Goal: Check status: Check status

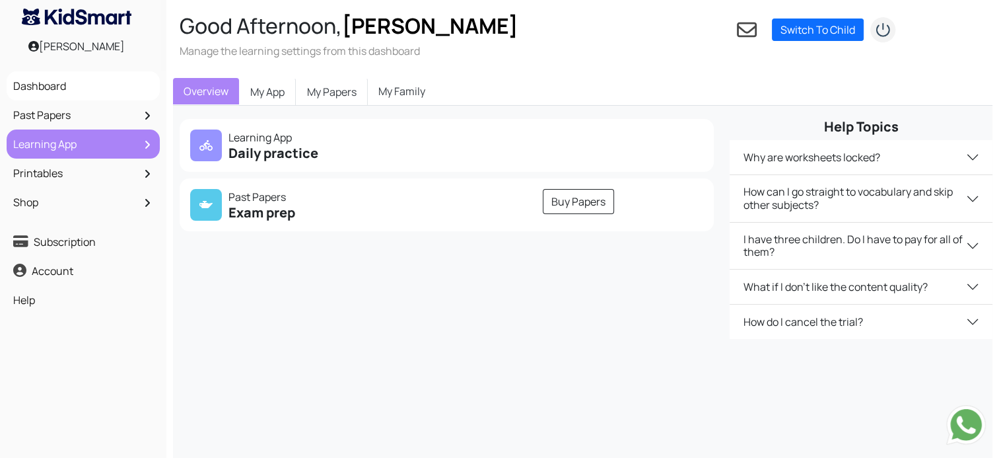
click at [71, 151] on link "Learning App" at bounding box center [83, 144] width 147 height 22
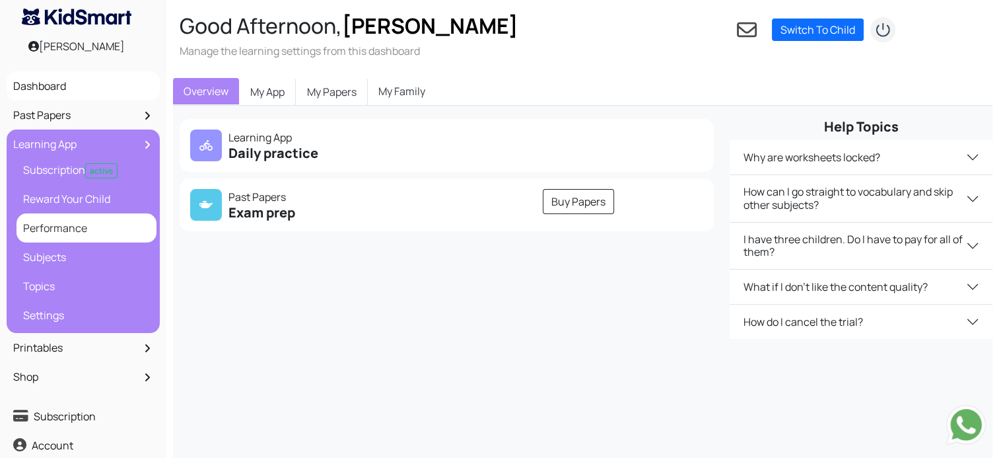
click at [79, 230] on link "Performance" at bounding box center [86, 228] width 133 height 22
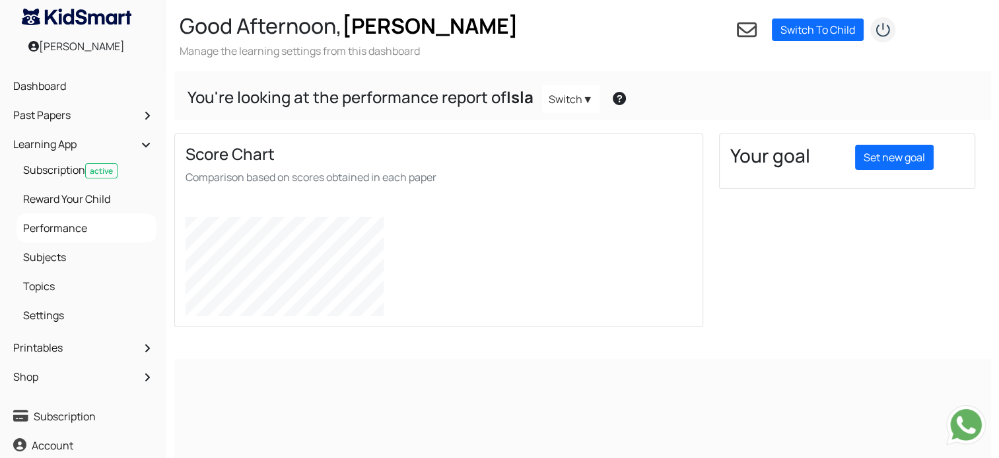
click at [573, 101] on link "Switch" at bounding box center [570, 99] width 57 height 28
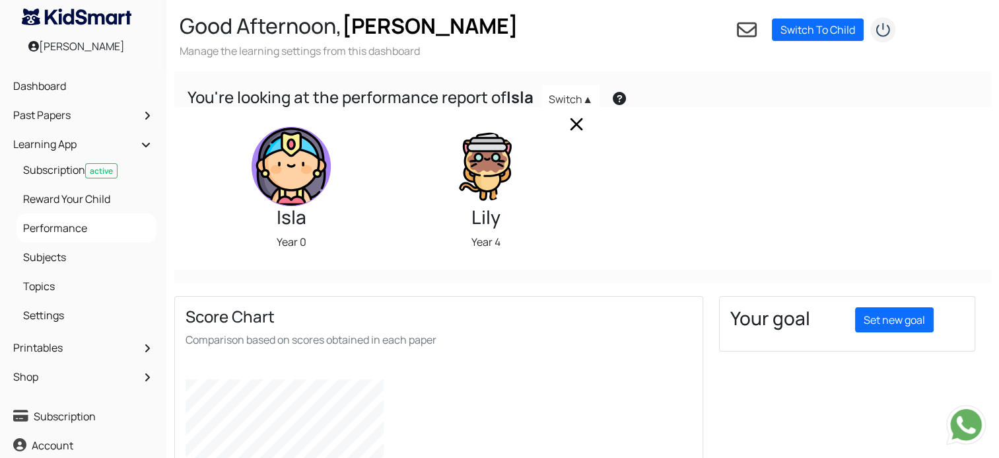
click at [581, 96] on link "Switch" at bounding box center [570, 99] width 57 height 28
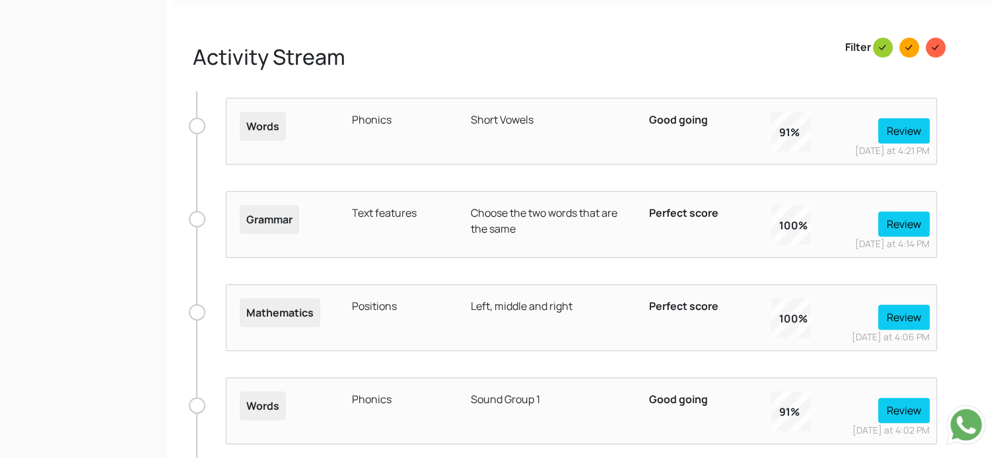
scroll to position [499, 0]
click at [908, 230] on button "Review" at bounding box center [904, 223] width 52 height 25
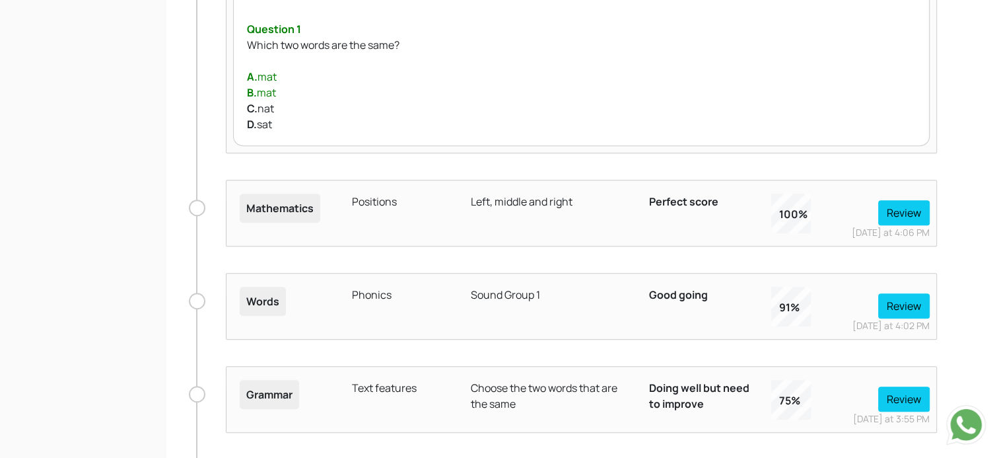
scroll to position [926, 0]
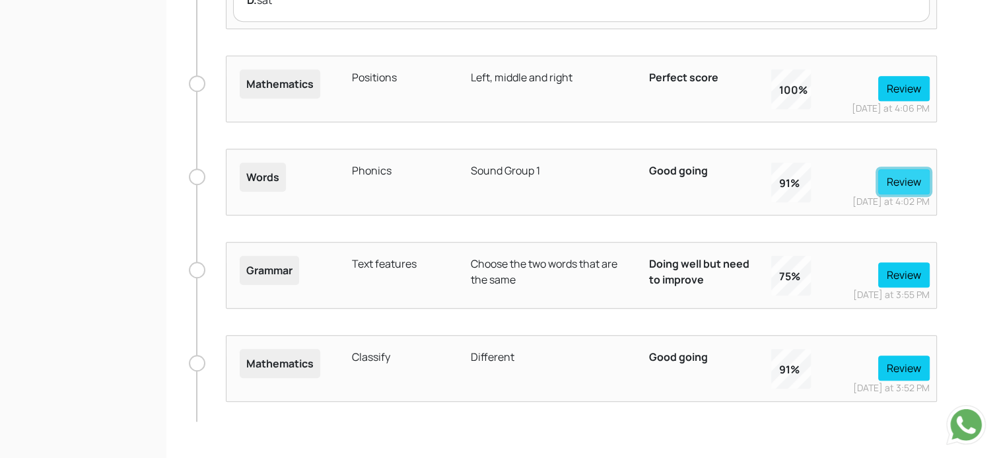
click at [905, 180] on button "Review" at bounding box center [904, 181] width 52 height 25
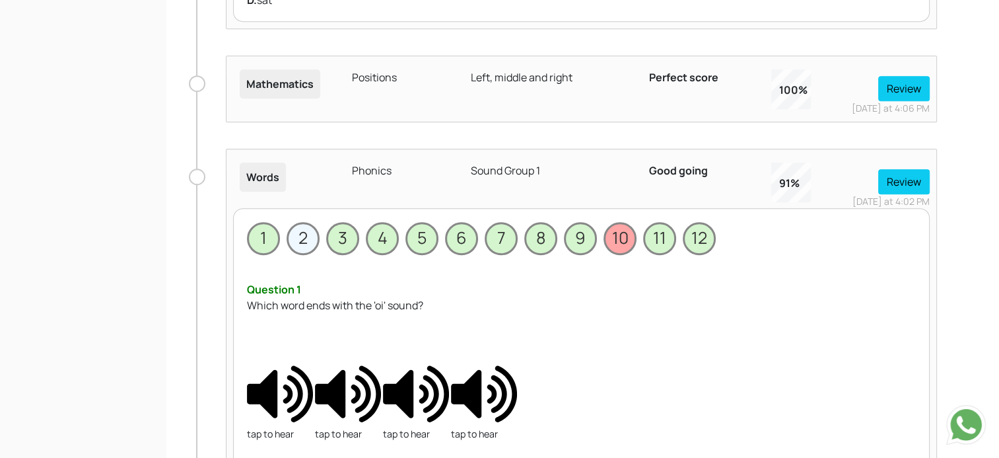
click at [304, 240] on span "2" at bounding box center [303, 238] width 33 height 33
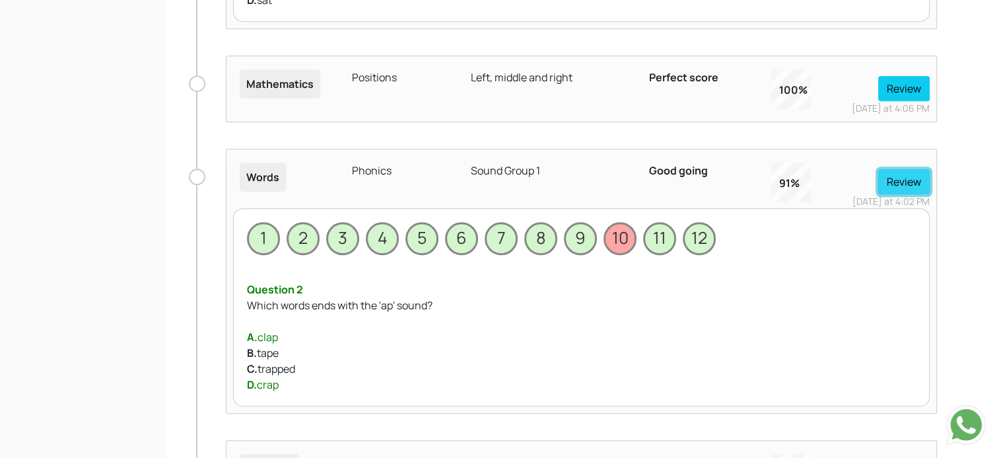
click at [896, 178] on button "Review" at bounding box center [904, 181] width 52 height 25
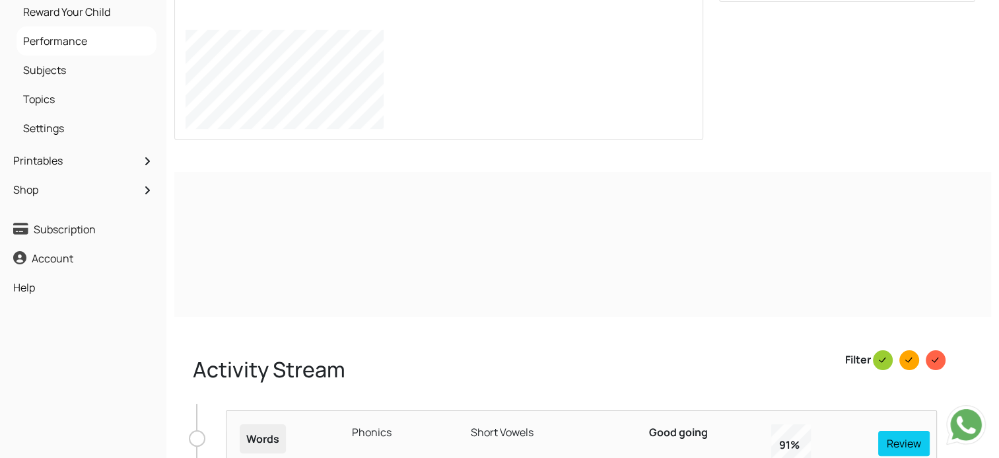
scroll to position [0, 0]
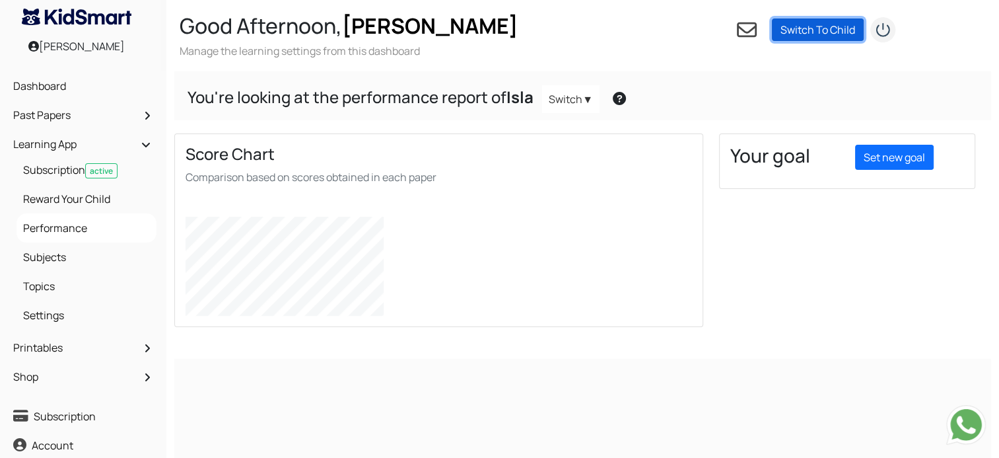
click at [822, 21] on link "Switch To Child" at bounding box center [818, 29] width 92 height 22
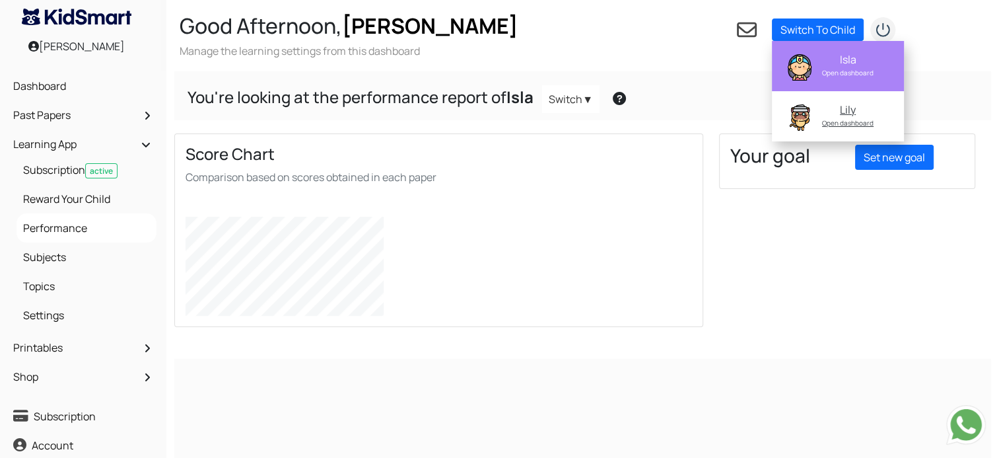
click at [849, 71] on div "Open dashboard" at bounding box center [847, 72] width 83 height 13
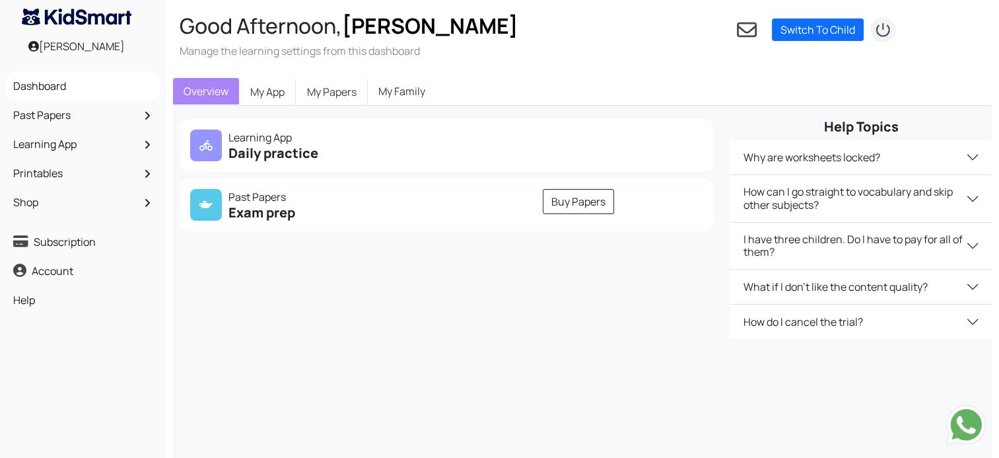
click at [407, 95] on link "My Family" at bounding box center [402, 91] width 68 height 26
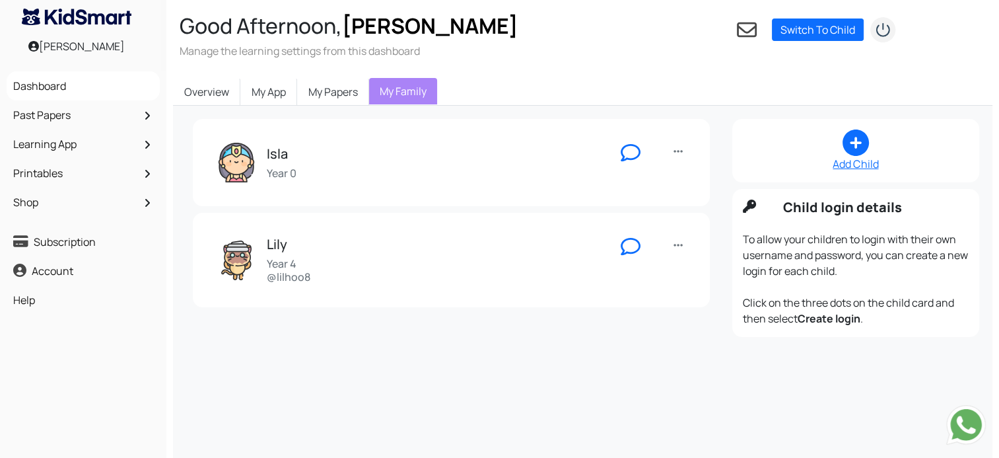
click at [510, 164] on div "Isla Year 0" at bounding box center [411, 163] width 388 height 40
click at [699, 155] on div "Isla Year 0 Edit Login as Start chat Create login Remove" at bounding box center [451, 162] width 517 height 87
click at [683, 151] on link at bounding box center [678, 151] width 16 height 17
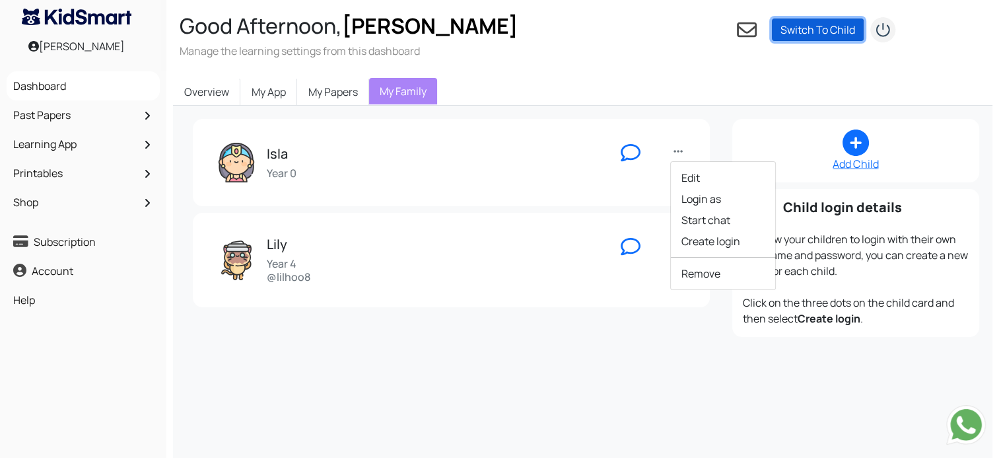
click at [838, 32] on link "Switch To Child" at bounding box center [818, 29] width 92 height 22
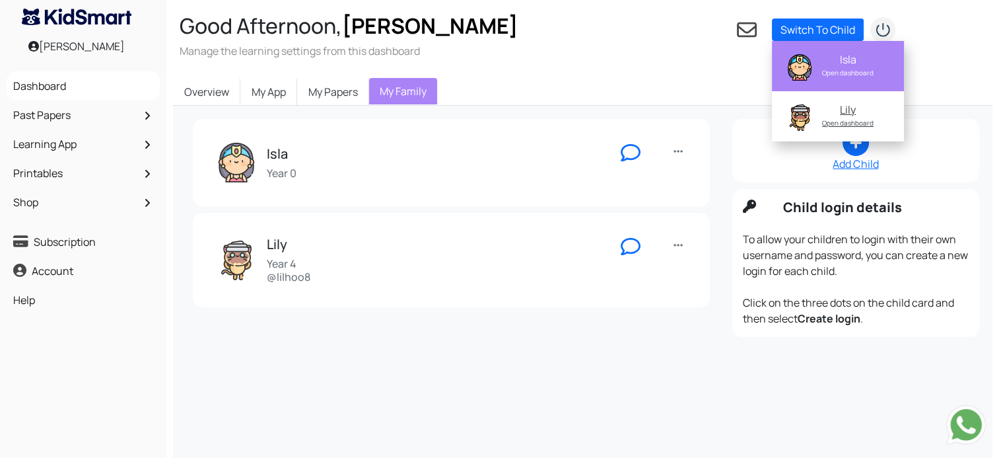
click at [848, 58] on div "Isla" at bounding box center [847, 59] width 83 height 13
